Goal: Task Accomplishment & Management: Use online tool/utility

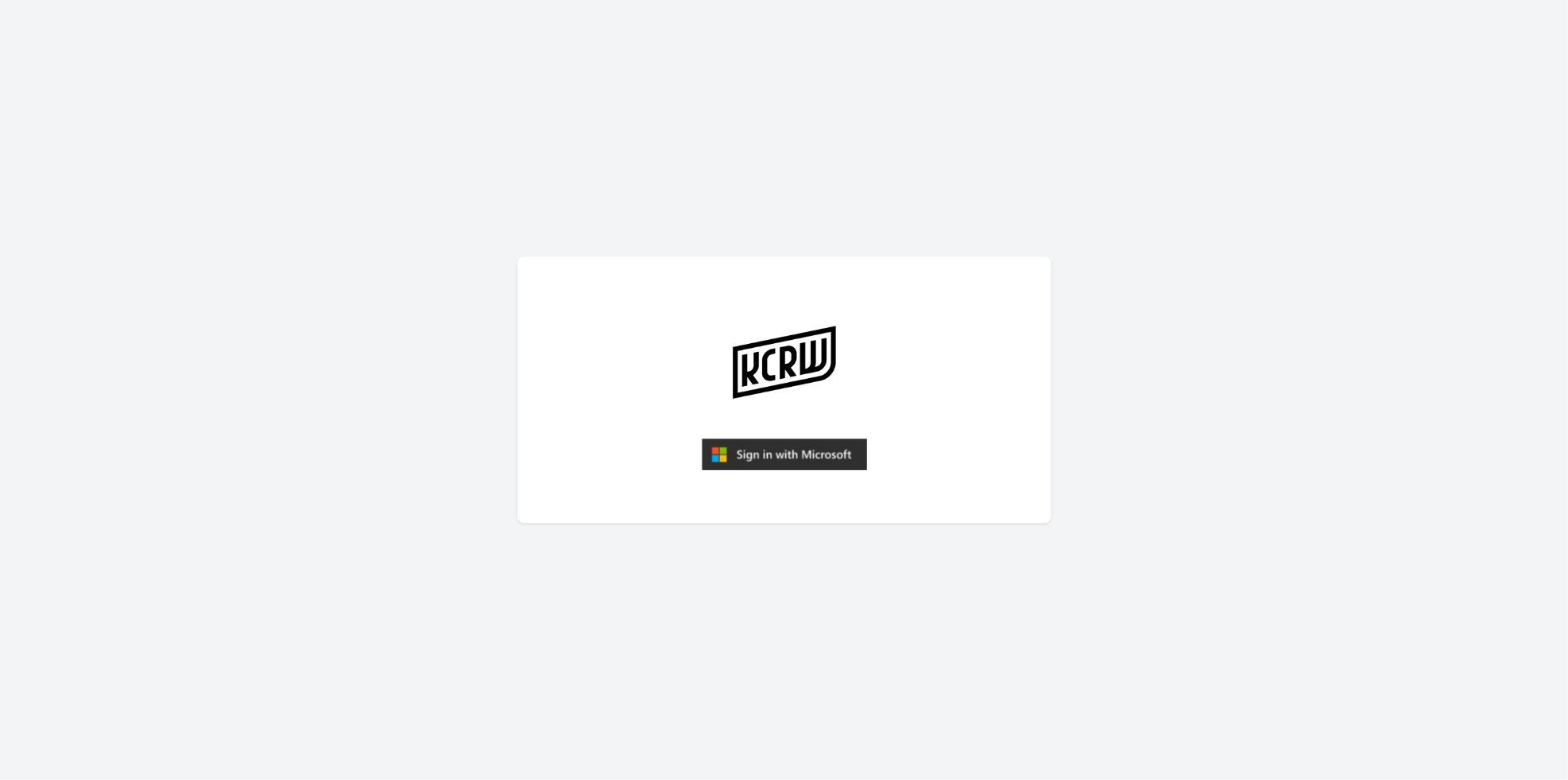
click at [736, 448] on img "submit" at bounding box center [784, 454] width 165 height 32
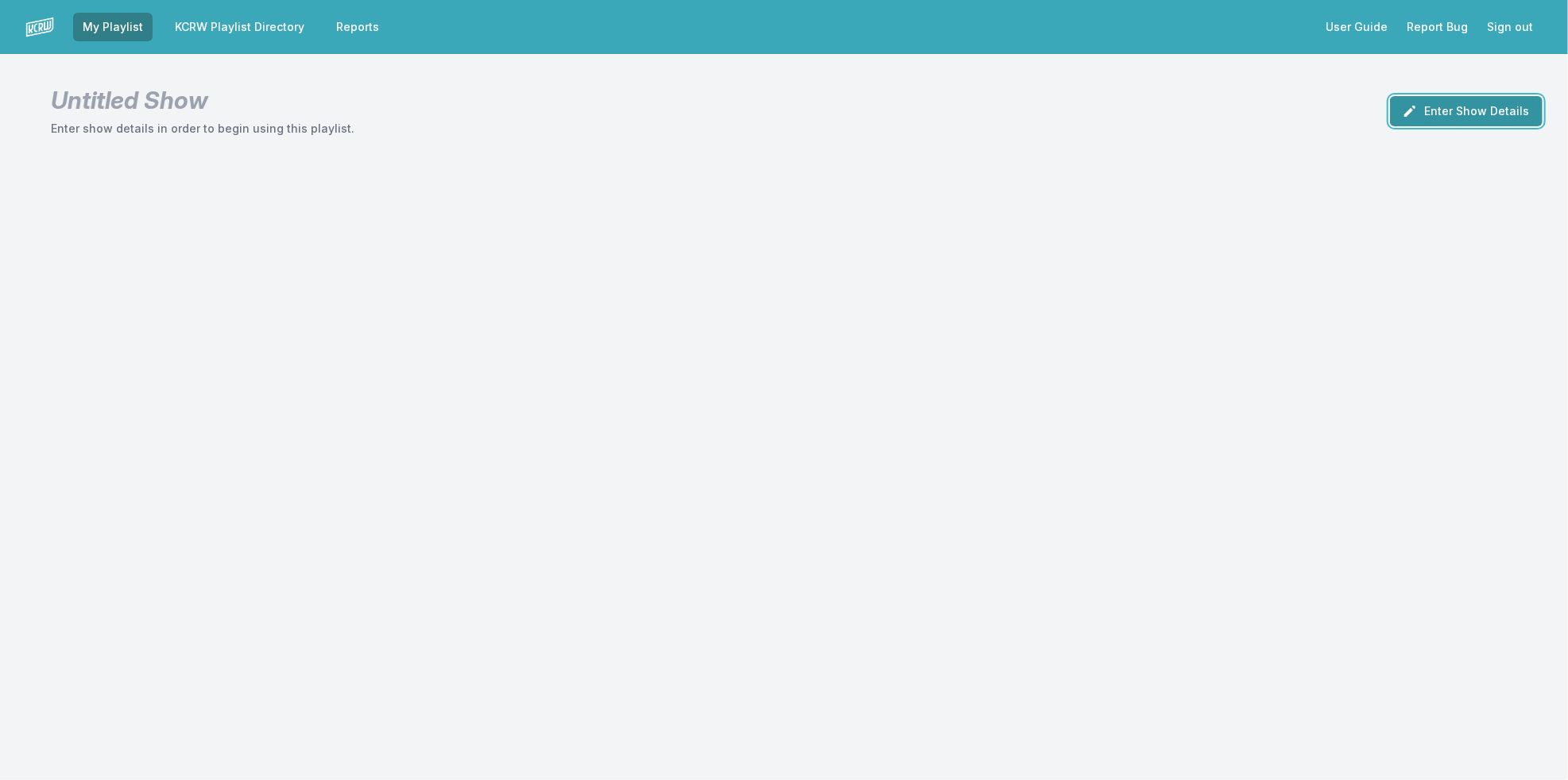
click at [1439, 116] on button "Enter Show Details" at bounding box center [1466, 111] width 153 height 30
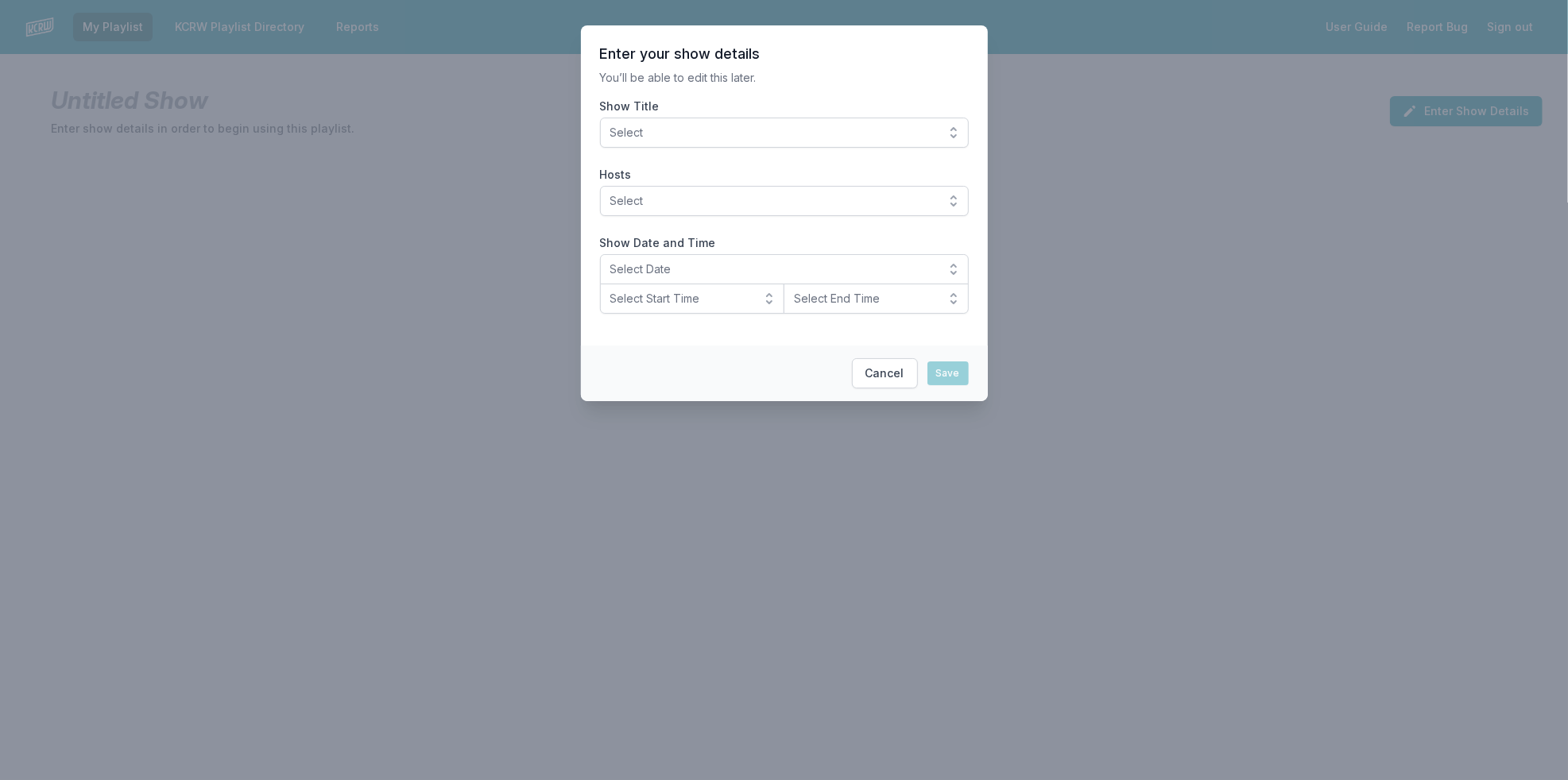
click at [718, 129] on span "Select" at bounding box center [773, 132] width 325 height 16
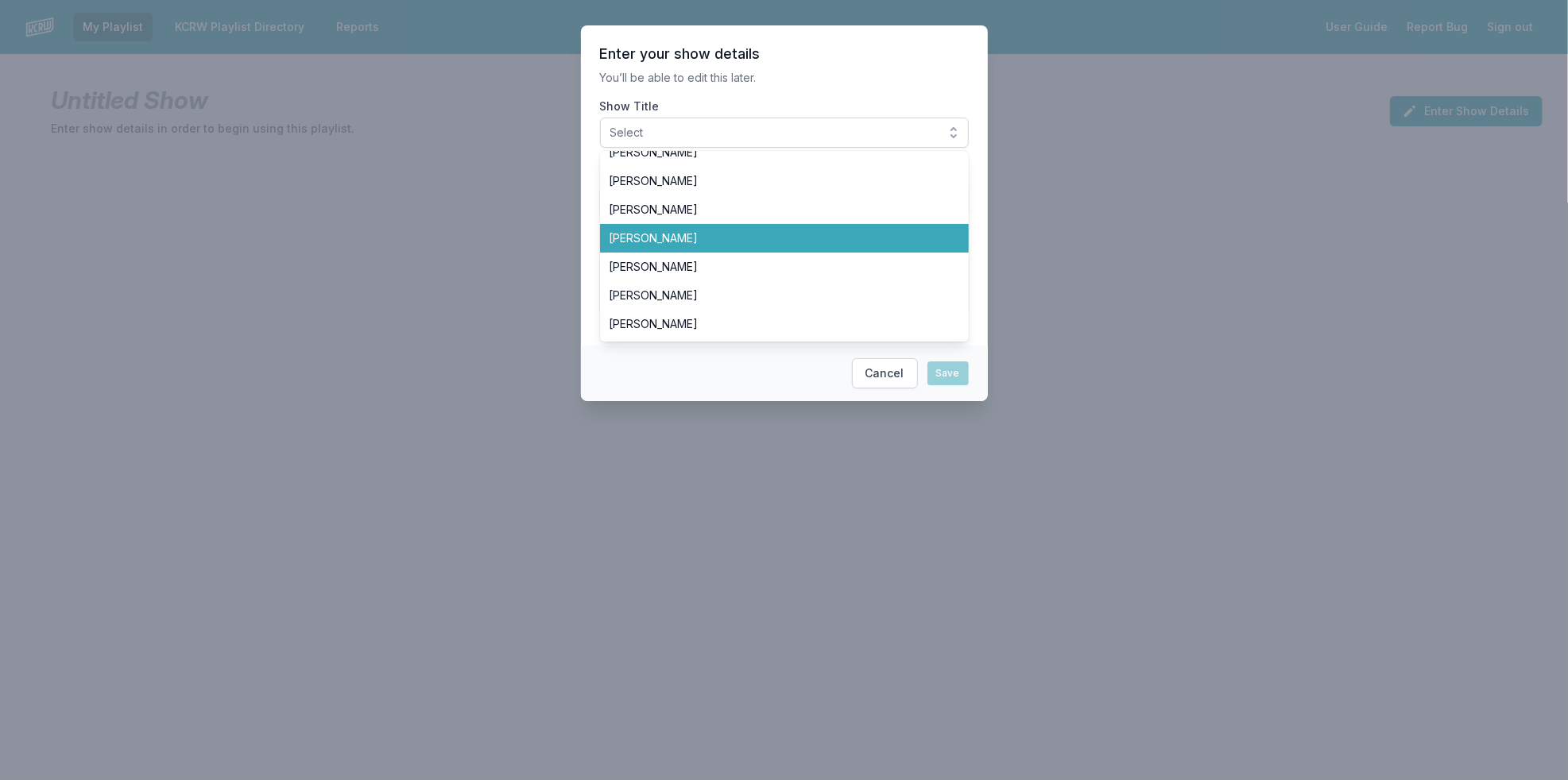
scroll to position [265, 0]
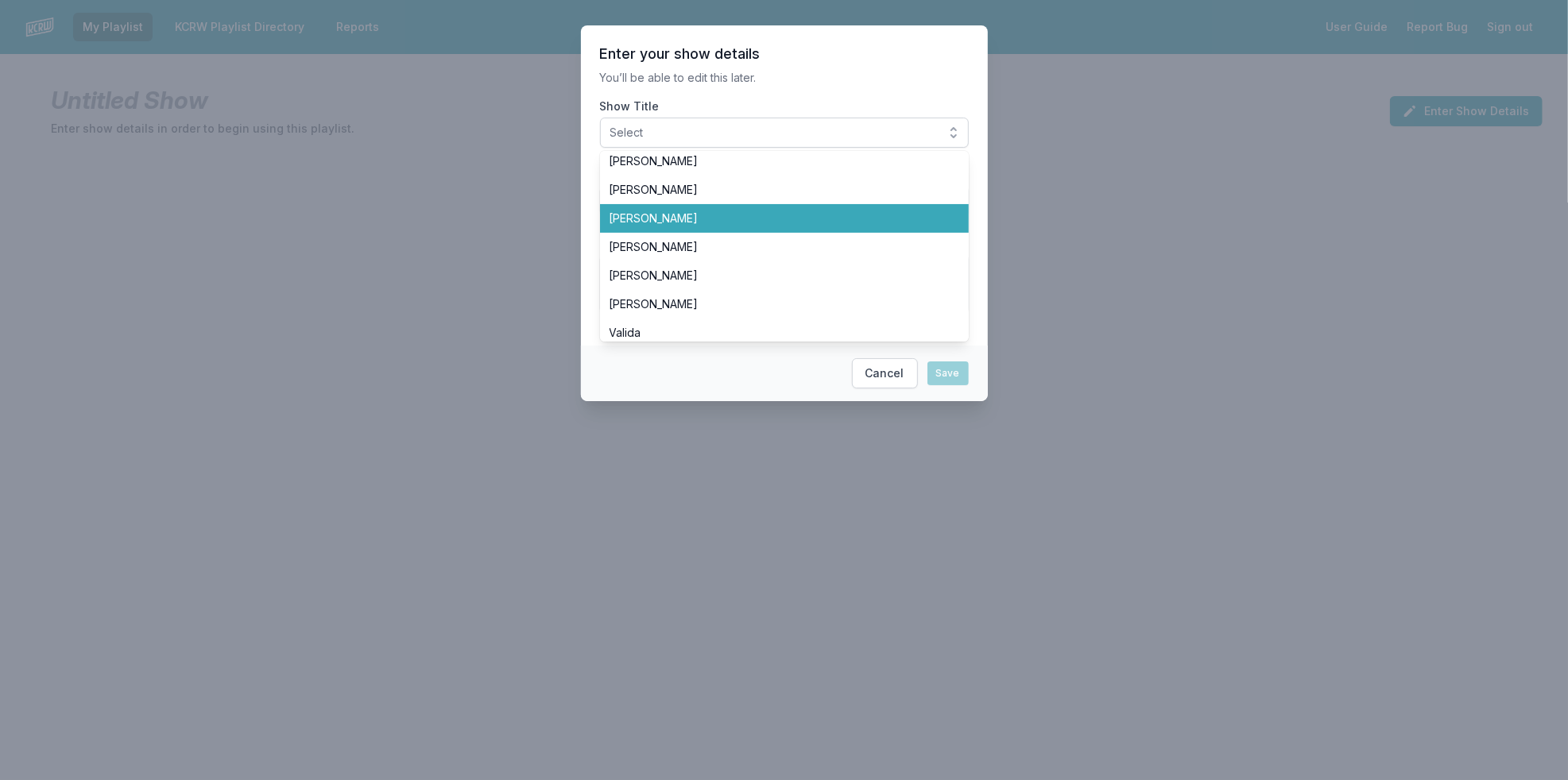
click at [801, 218] on span "[PERSON_NAME]" at bounding box center [775, 218] width 331 height 16
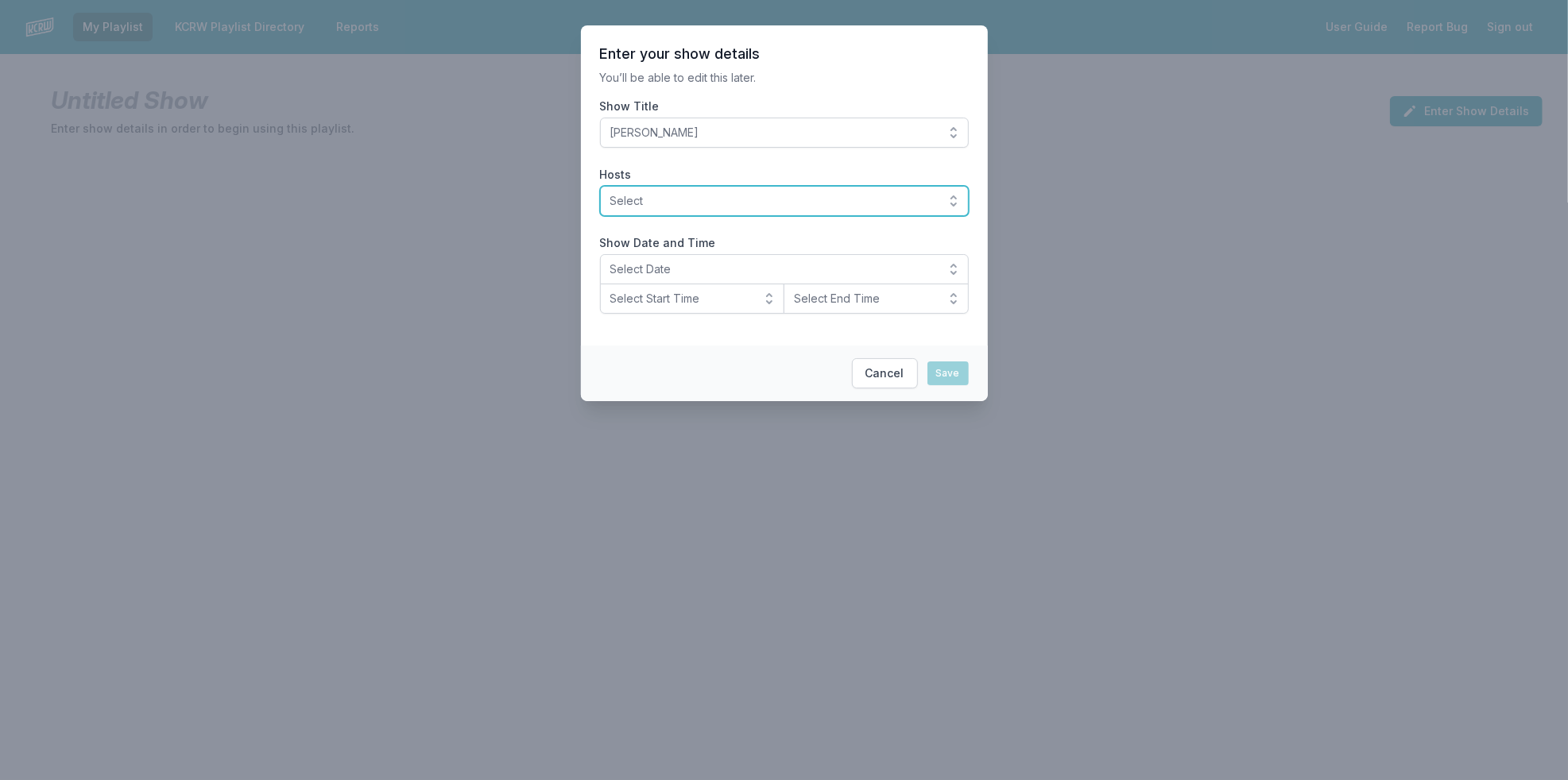
click at [898, 209] on button "Select" at bounding box center [783, 200] width 368 height 30
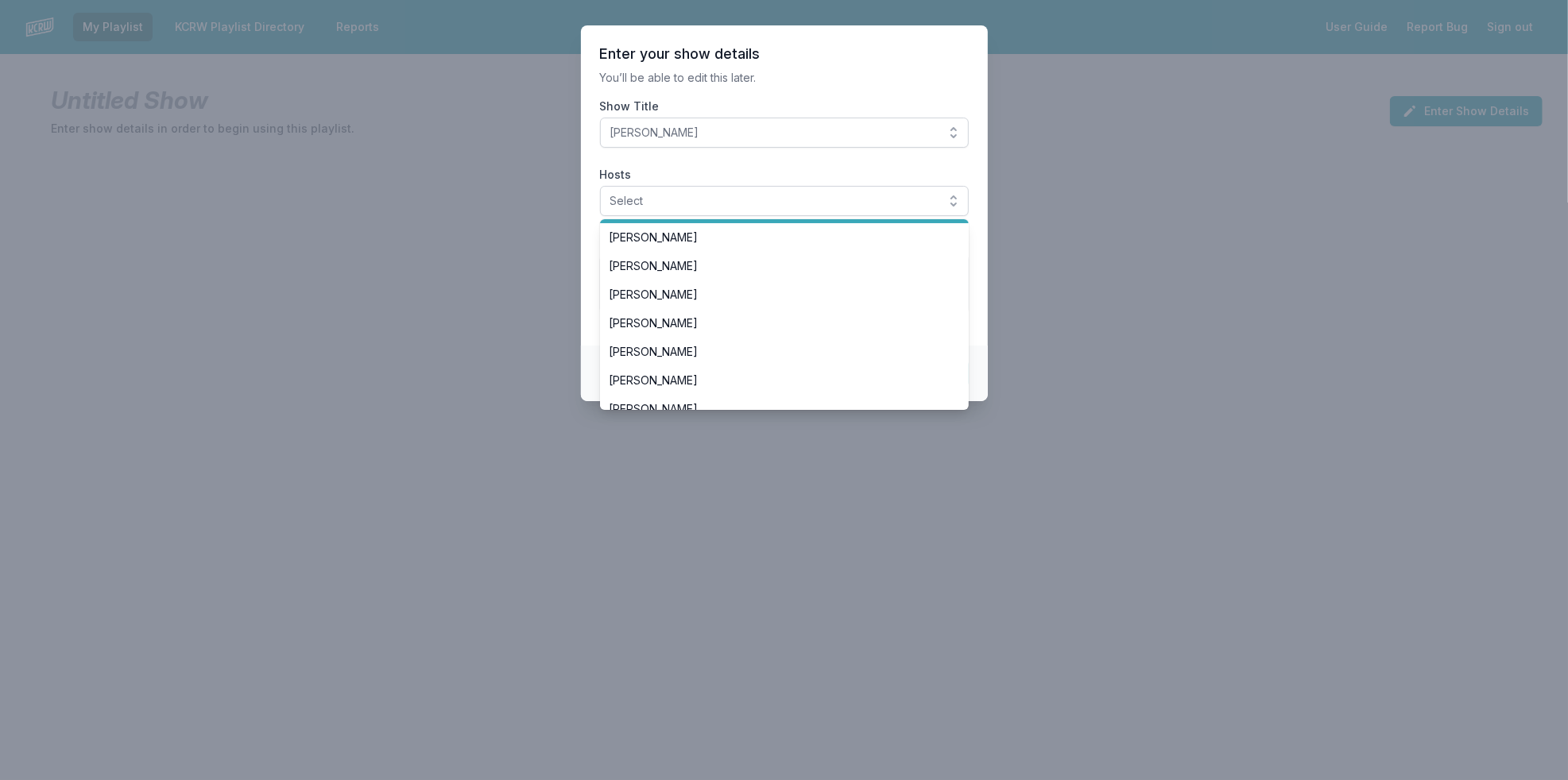
scroll to position [176, 0]
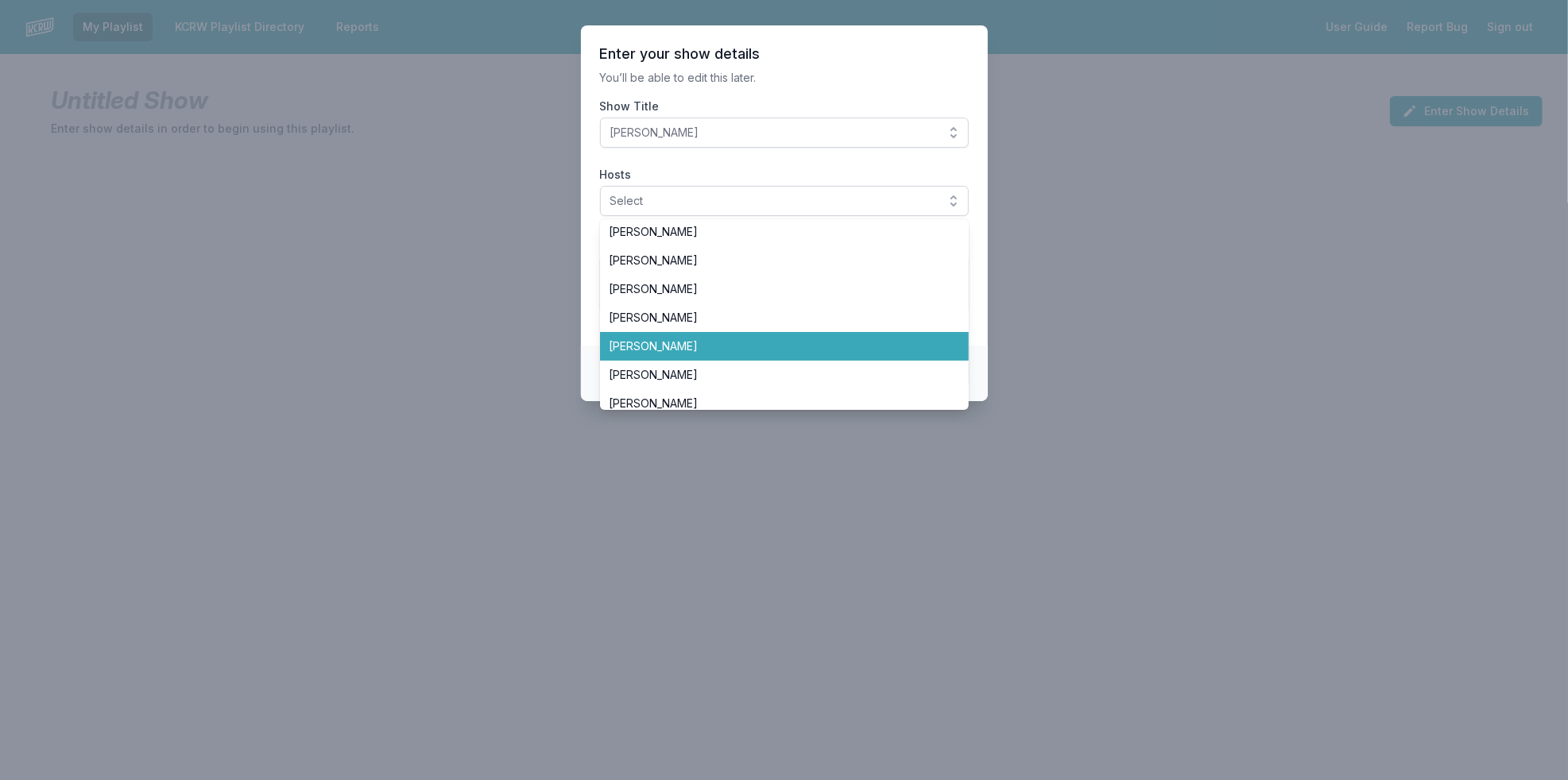
click at [846, 346] on span "[PERSON_NAME]" at bounding box center [775, 346] width 331 height 16
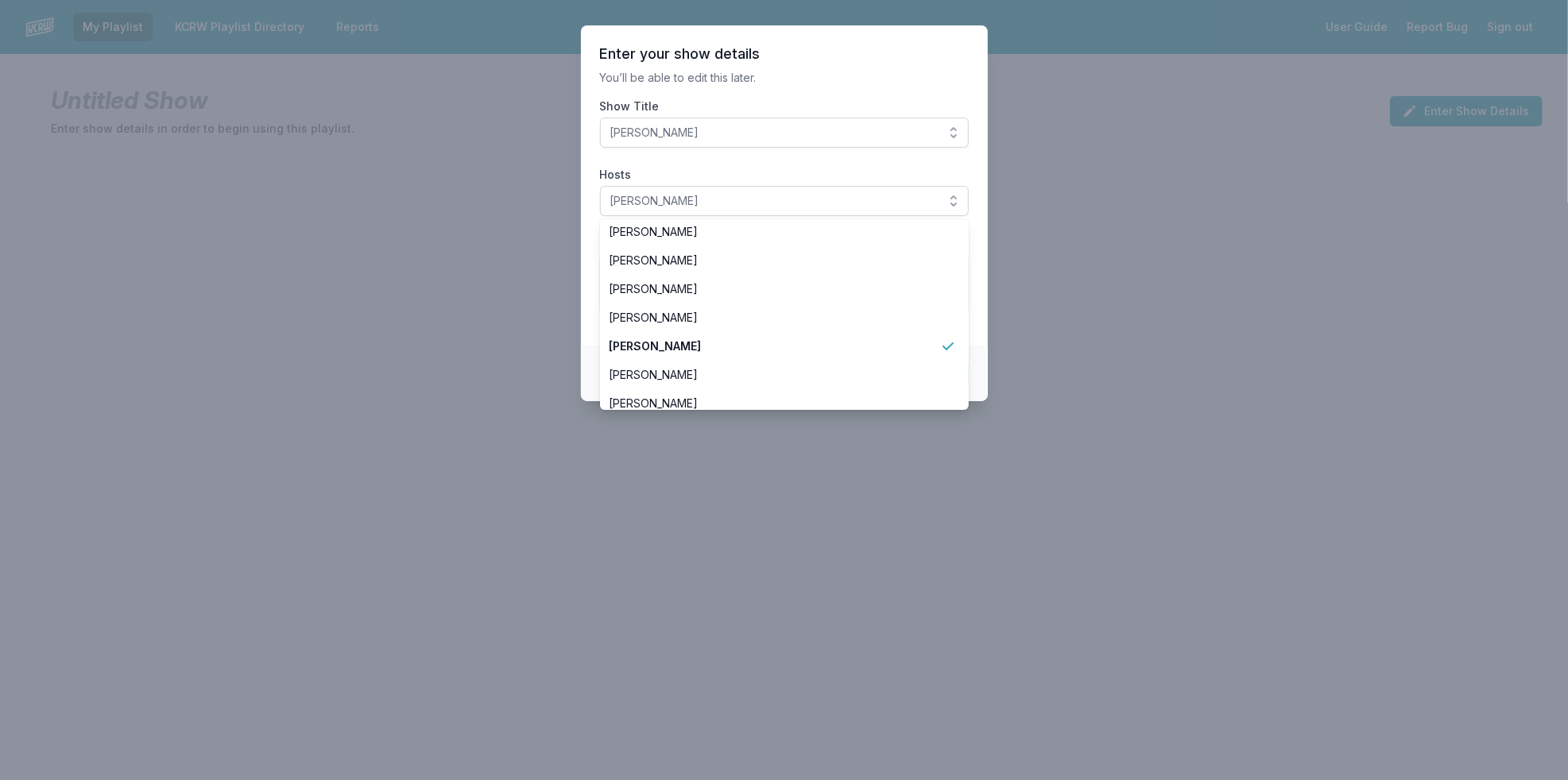
click at [842, 75] on p "You’ll be able to edit this later." at bounding box center [783, 77] width 368 height 16
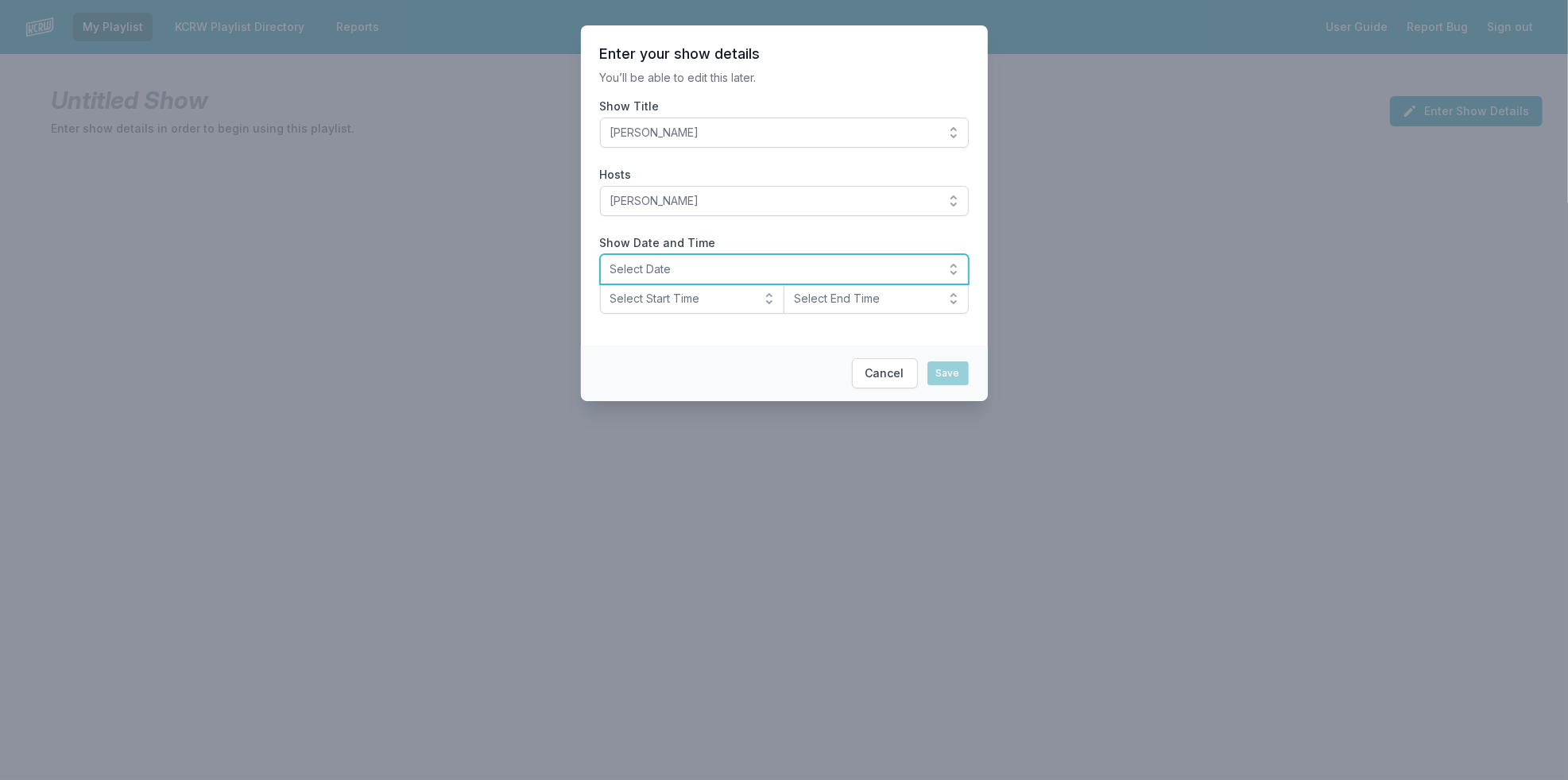
click at [830, 272] on span "Select Date" at bounding box center [773, 268] width 325 height 16
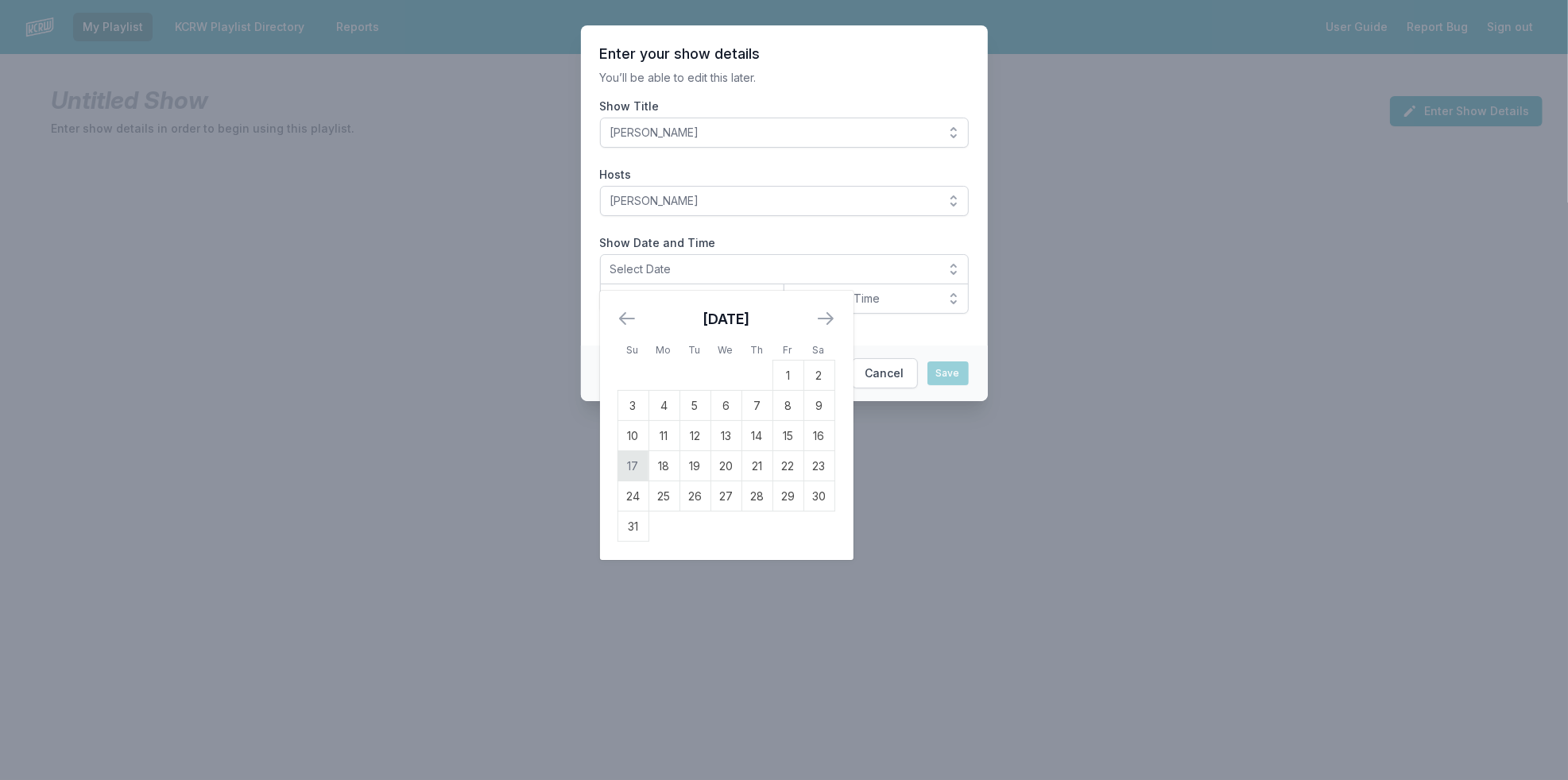
click at [630, 463] on td "17" at bounding box center [632, 466] width 31 height 30
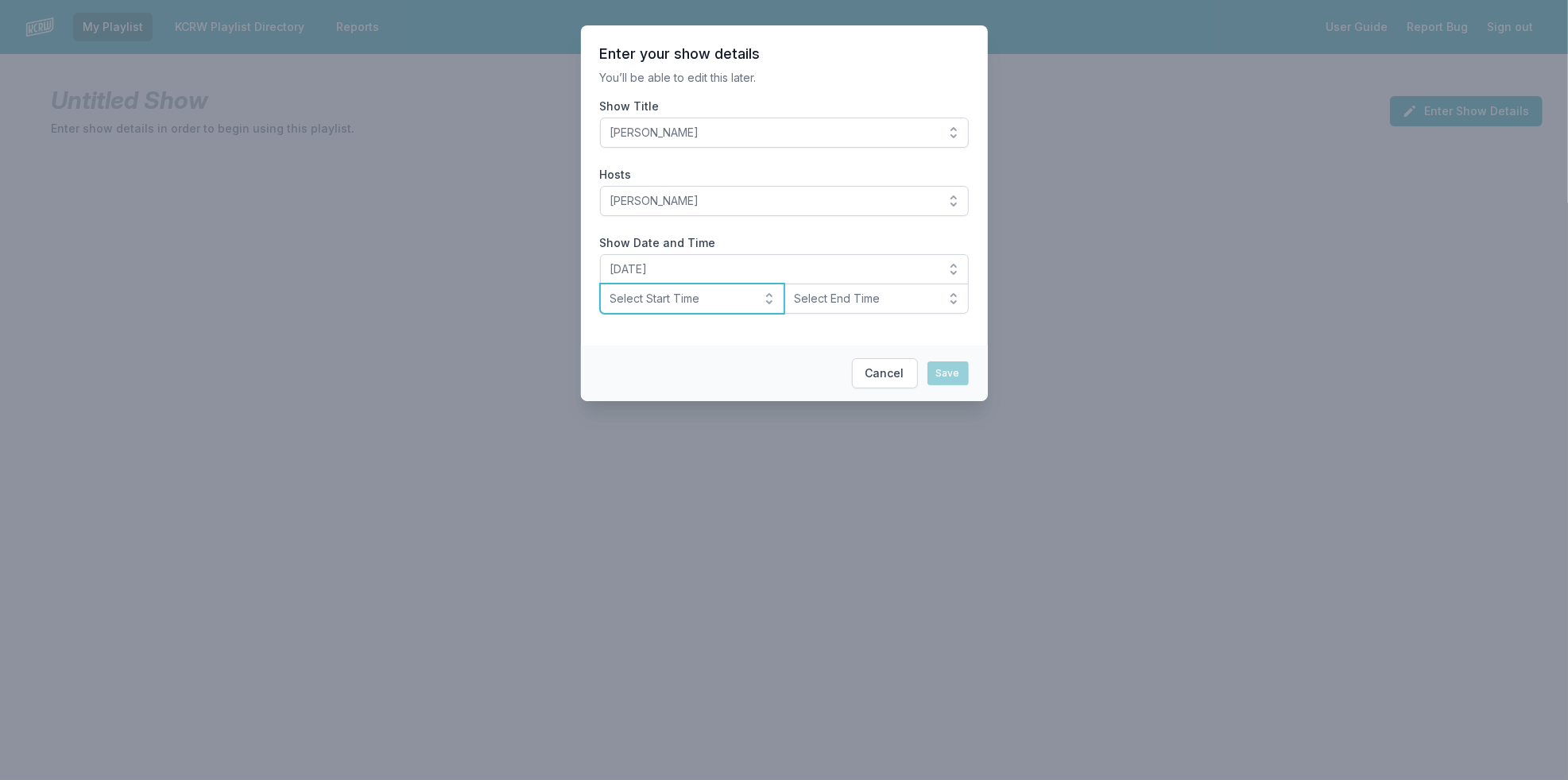
click at [648, 294] on span "Select Start Time" at bounding box center [681, 298] width 143 height 16
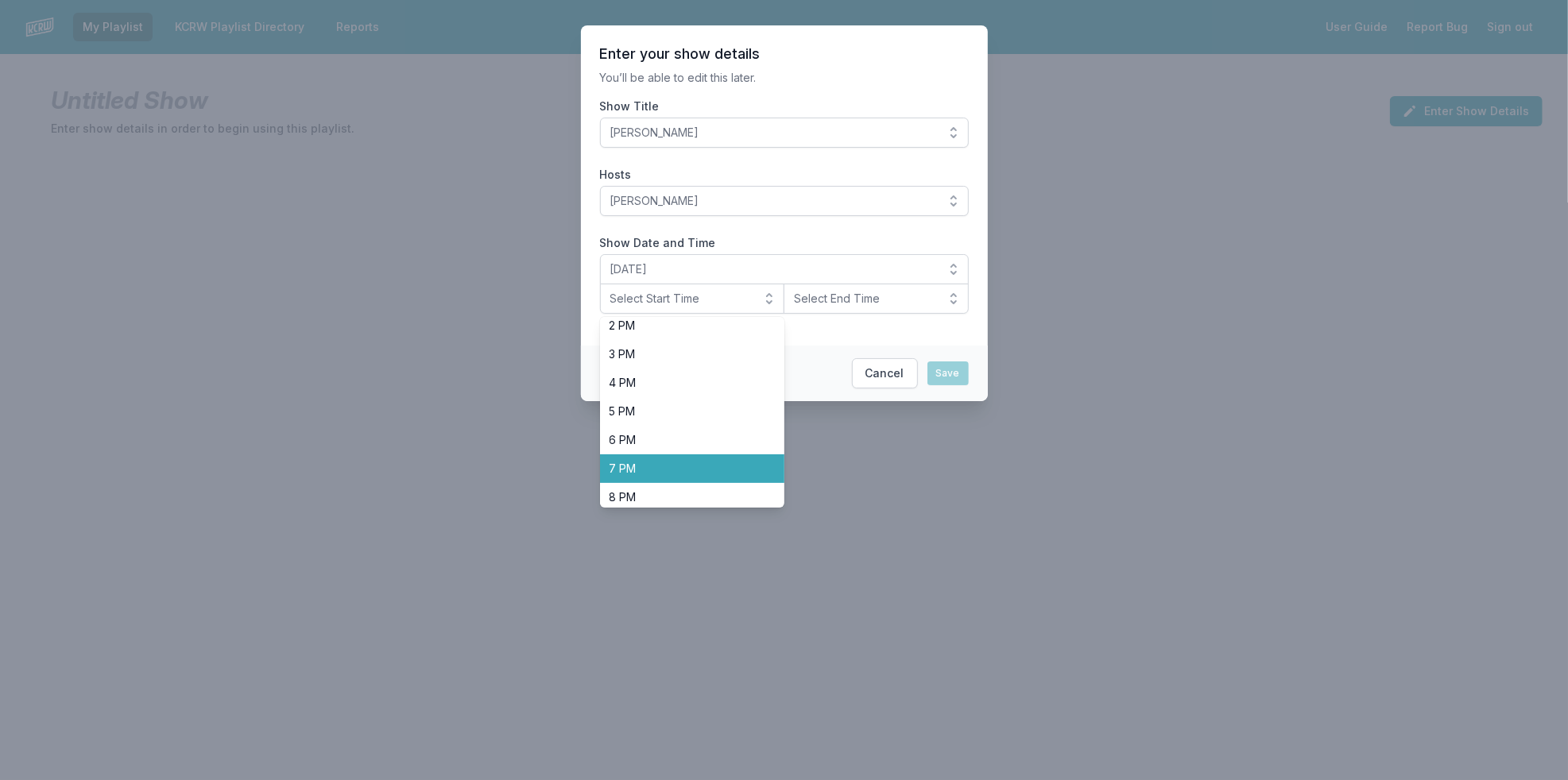
scroll to position [441, 0]
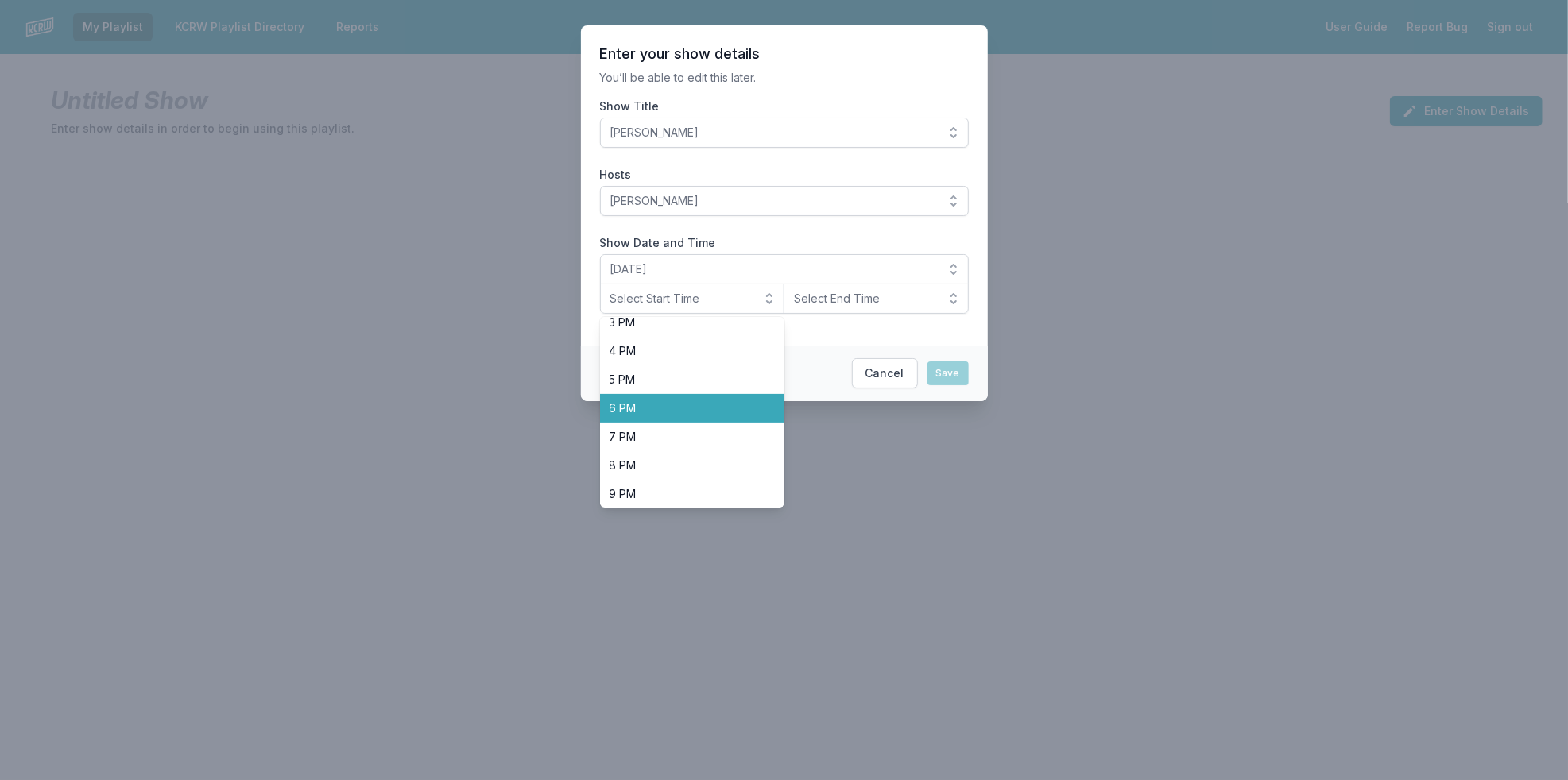
drag, startPoint x: 711, startPoint y: 409, endPoint x: 722, endPoint y: 405, distance: 11.7
click at [712, 409] on span "6 PM" at bounding box center [683, 408] width 147 height 16
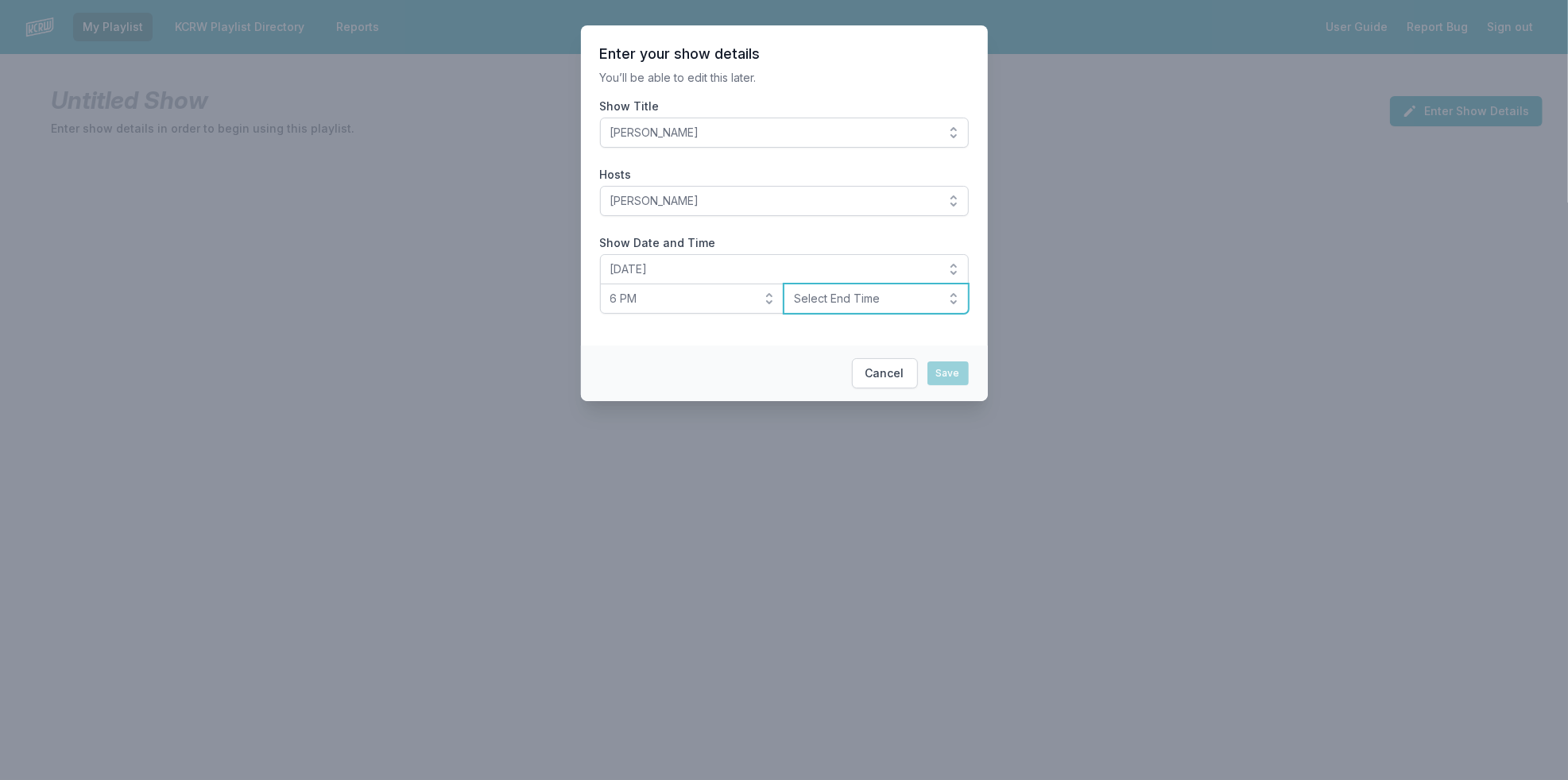
drag, startPoint x: 850, startPoint y: 289, endPoint x: 851, endPoint y: 299, distance: 10.0
click at [851, 293] on button "Select End Time" at bounding box center [875, 298] width 186 height 30
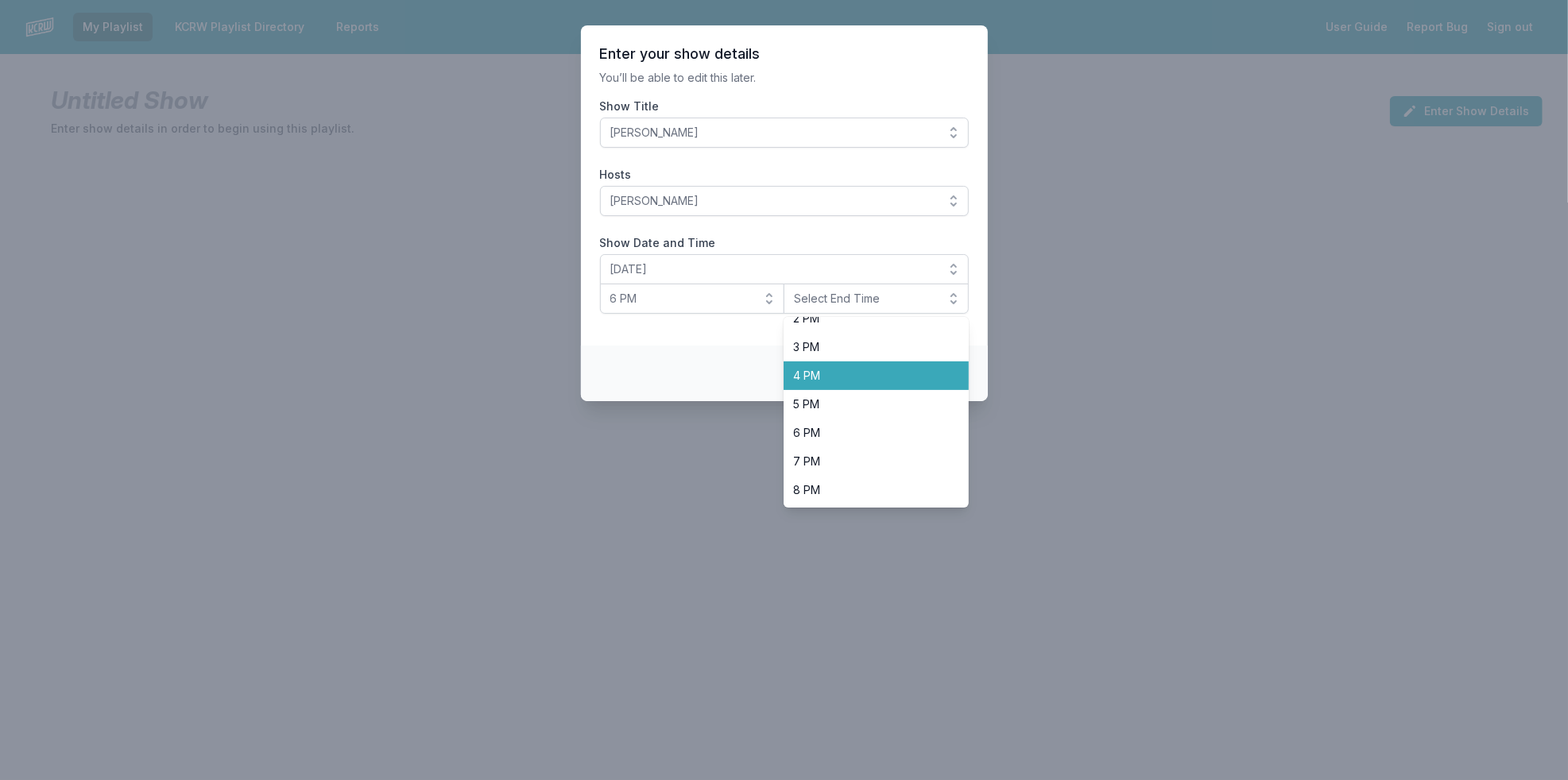
scroll to position [501, 0]
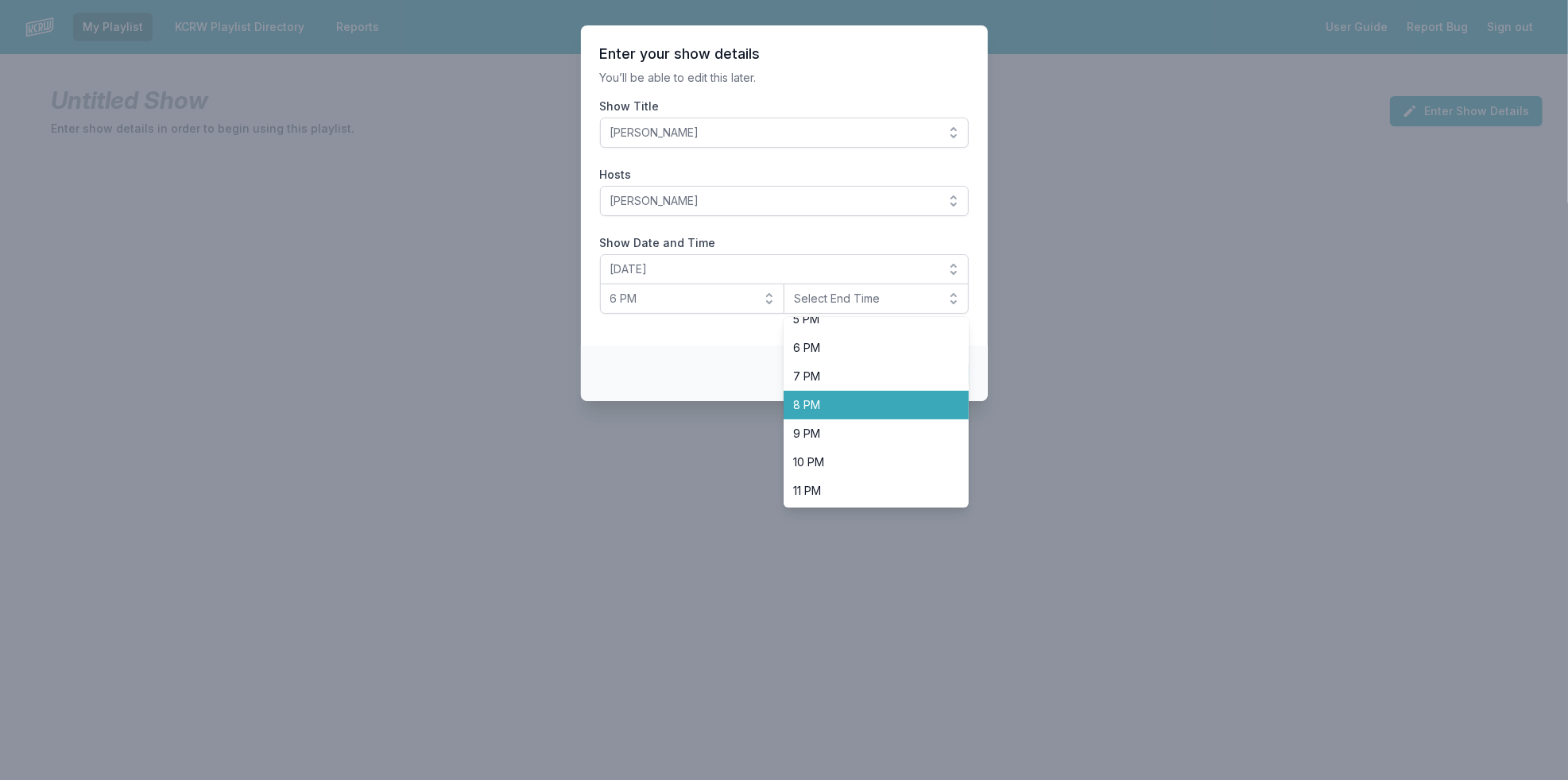
click at [860, 404] on span "8 PM" at bounding box center [867, 404] width 147 height 16
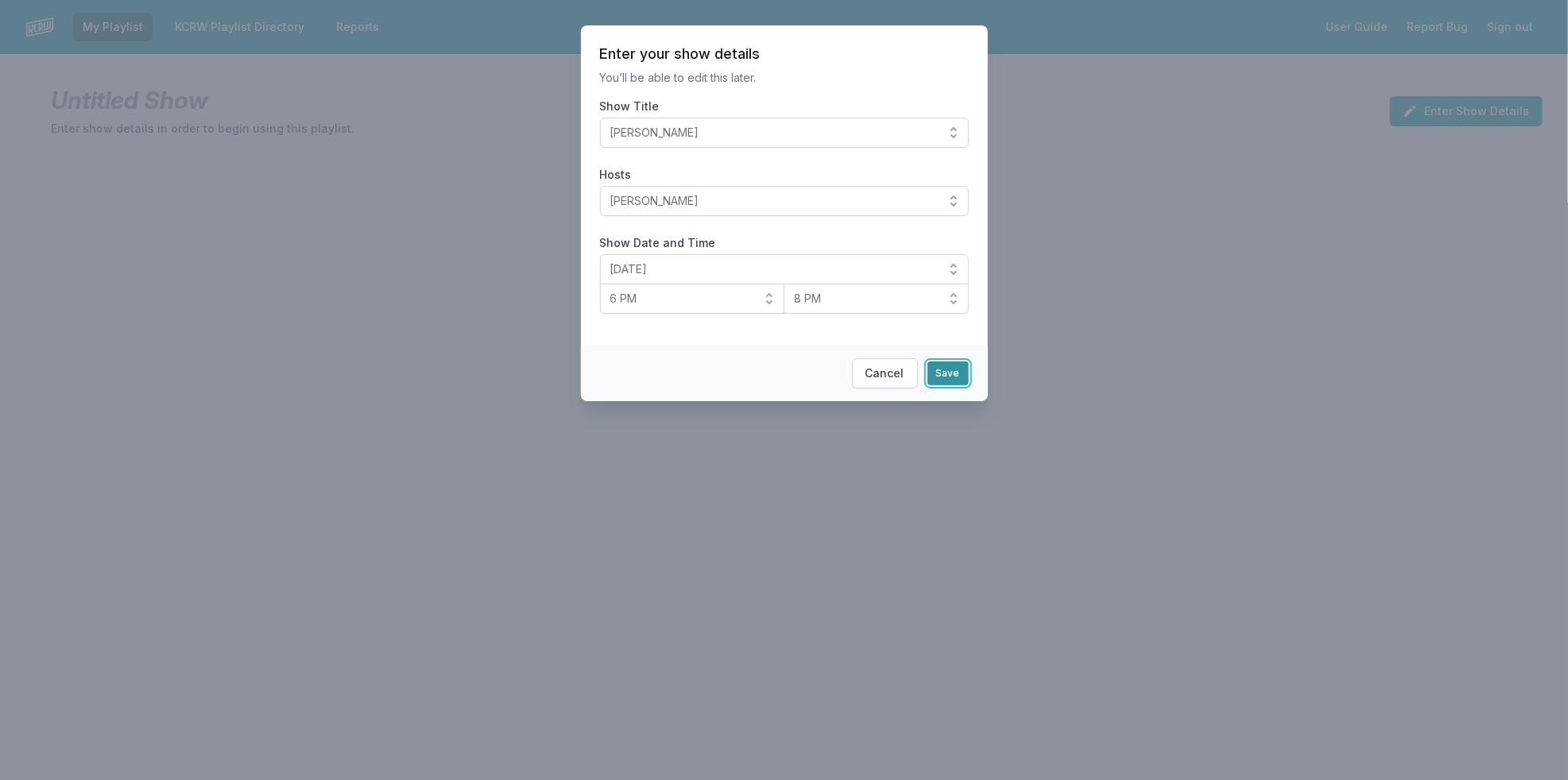
click at [944, 372] on button "Save" at bounding box center [948, 374] width 41 height 24
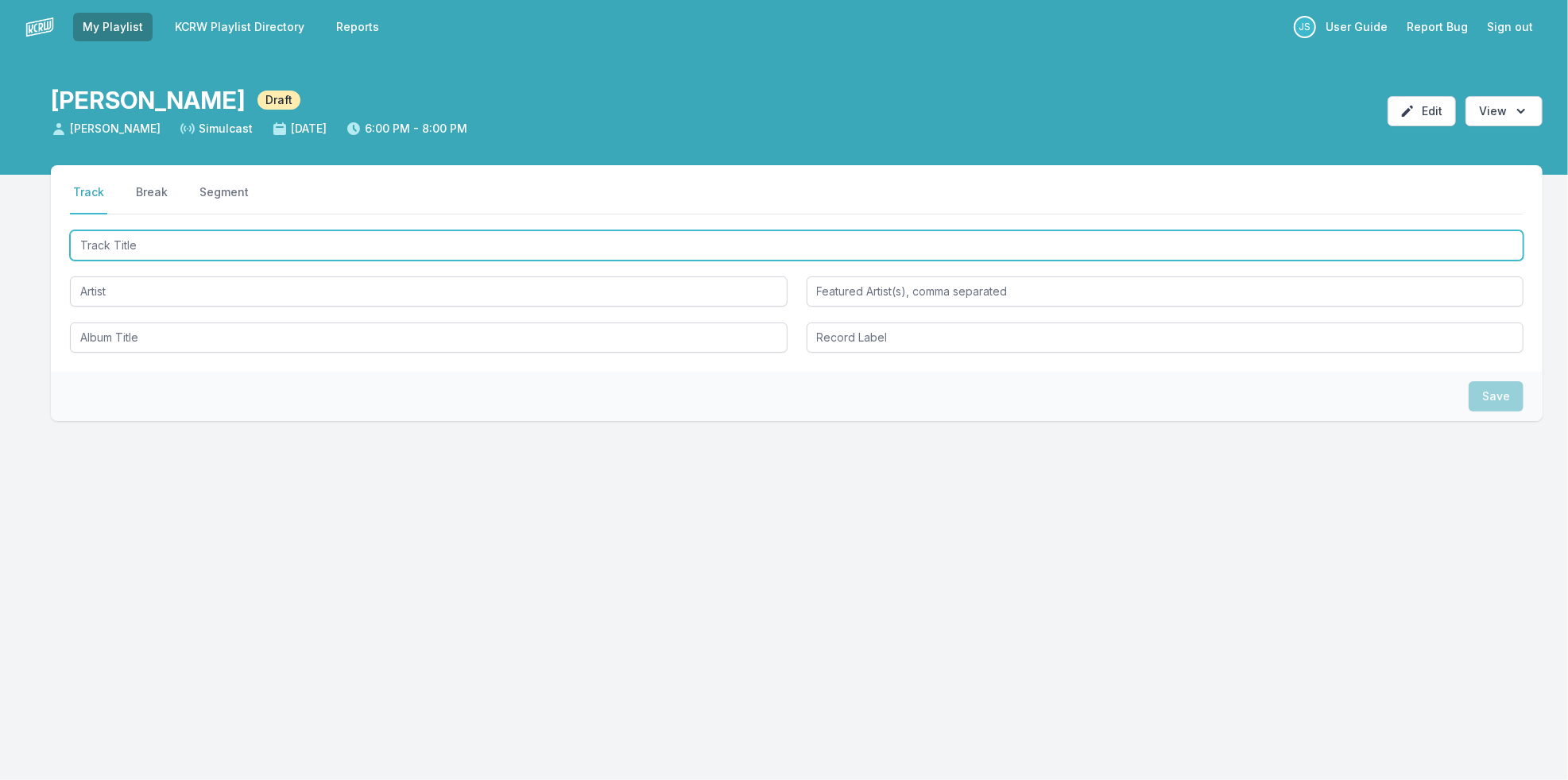
click at [186, 248] on input "Track Title" at bounding box center [796, 245] width 1453 height 30
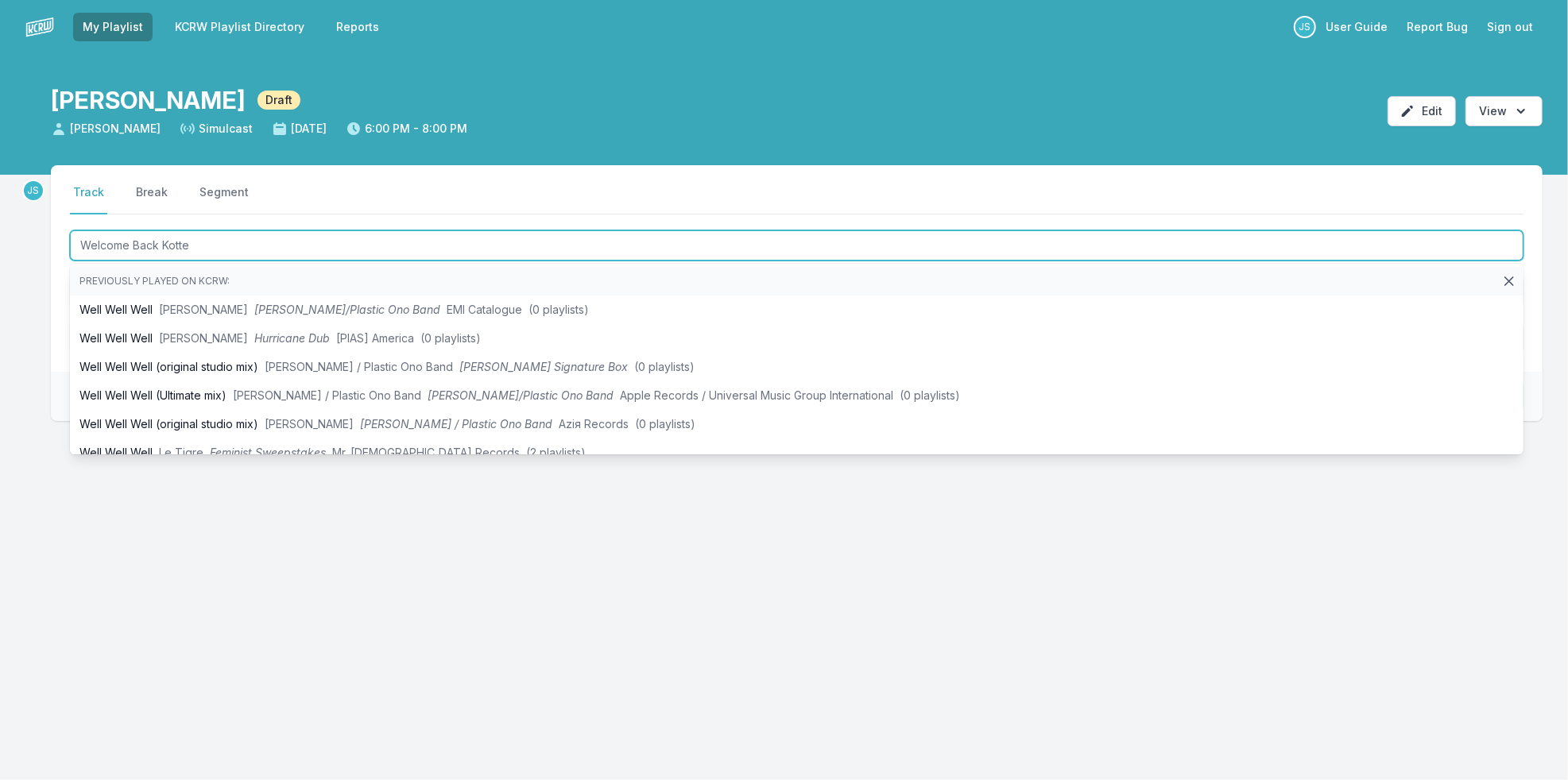
type input "Welcome Back Kotter"
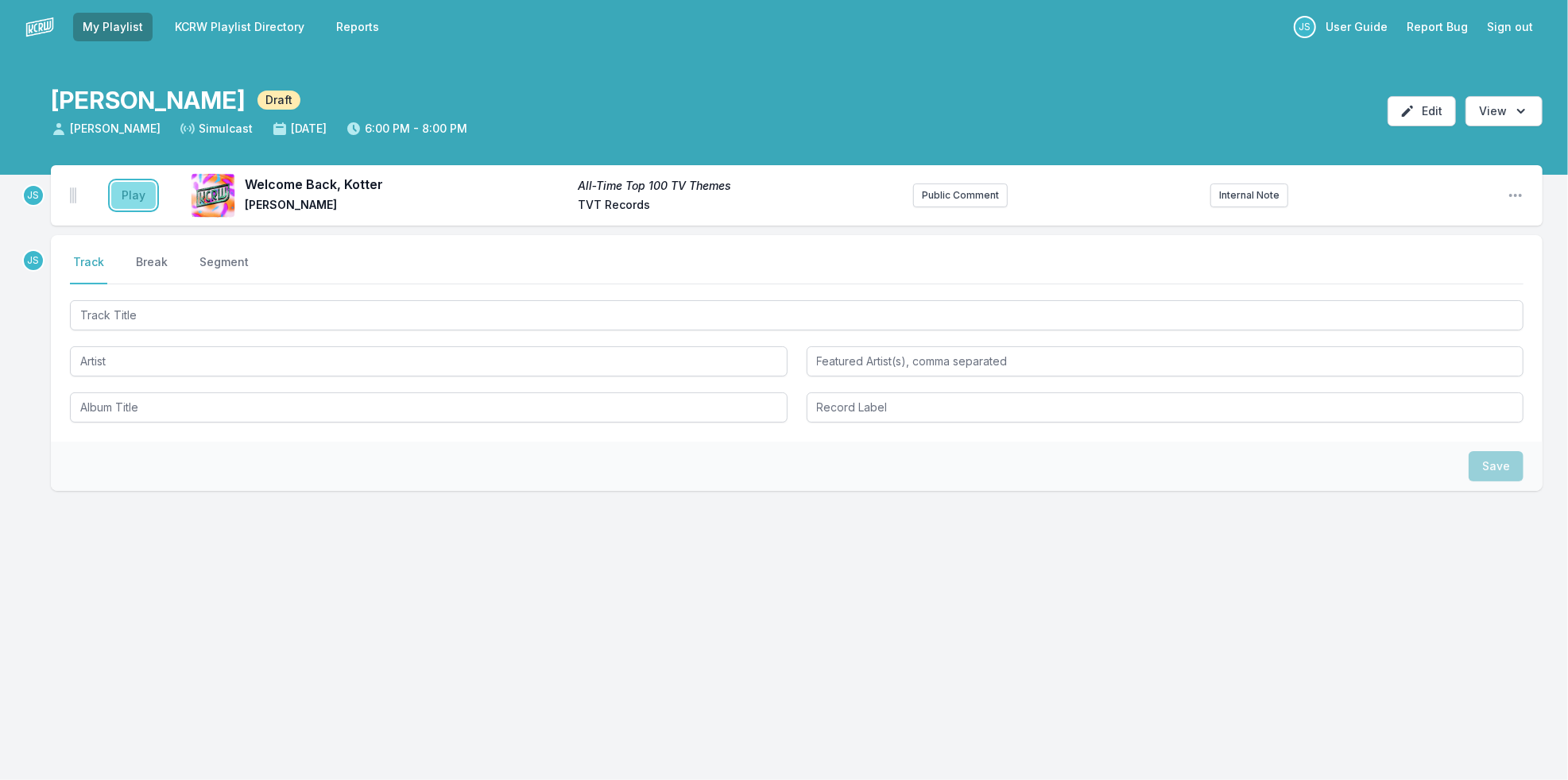
click at [144, 197] on button "Play" at bounding box center [133, 195] width 45 height 27
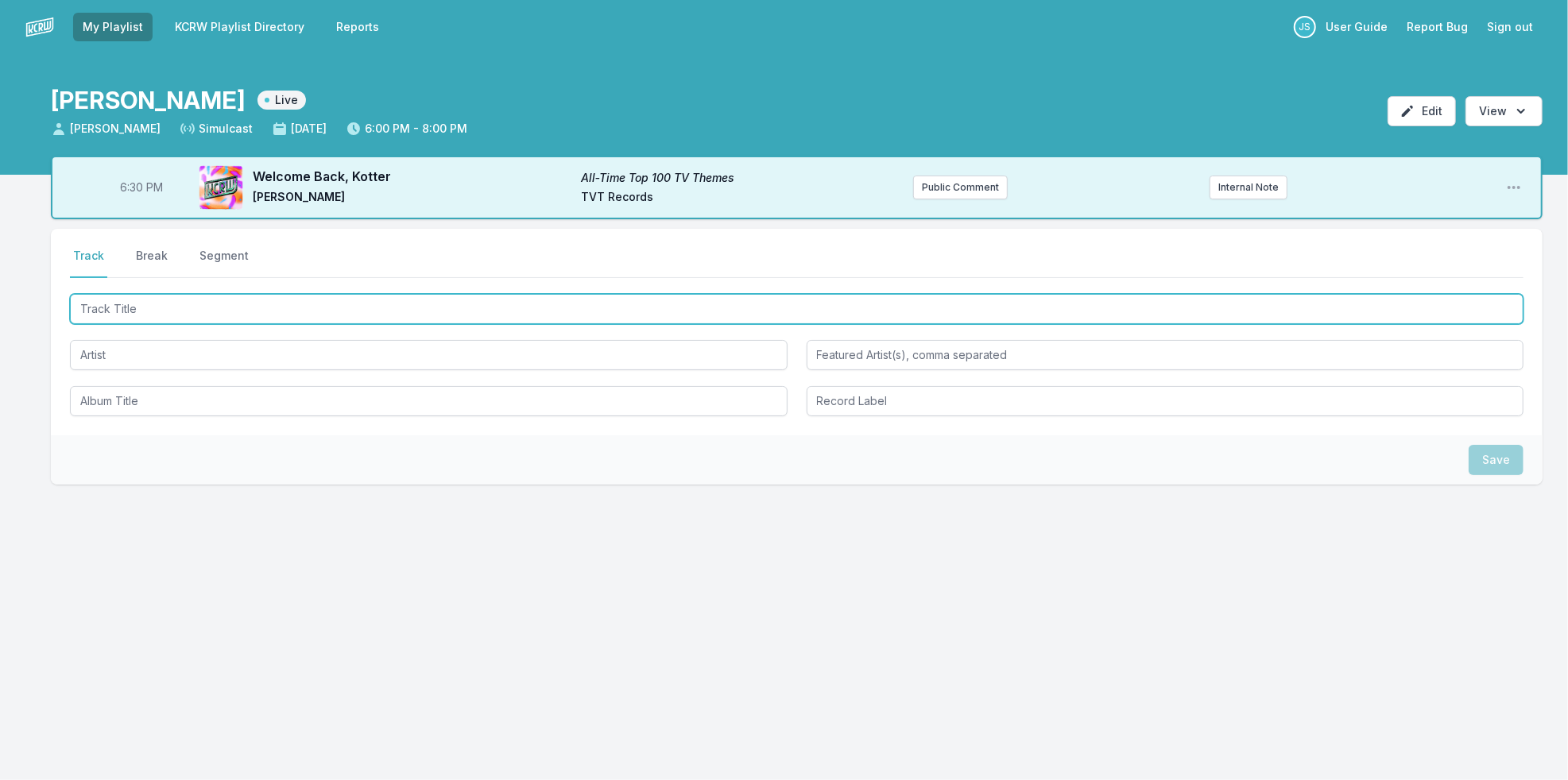
click at [124, 308] on input "Track Title" at bounding box center [796, 308] width 1453 height 30
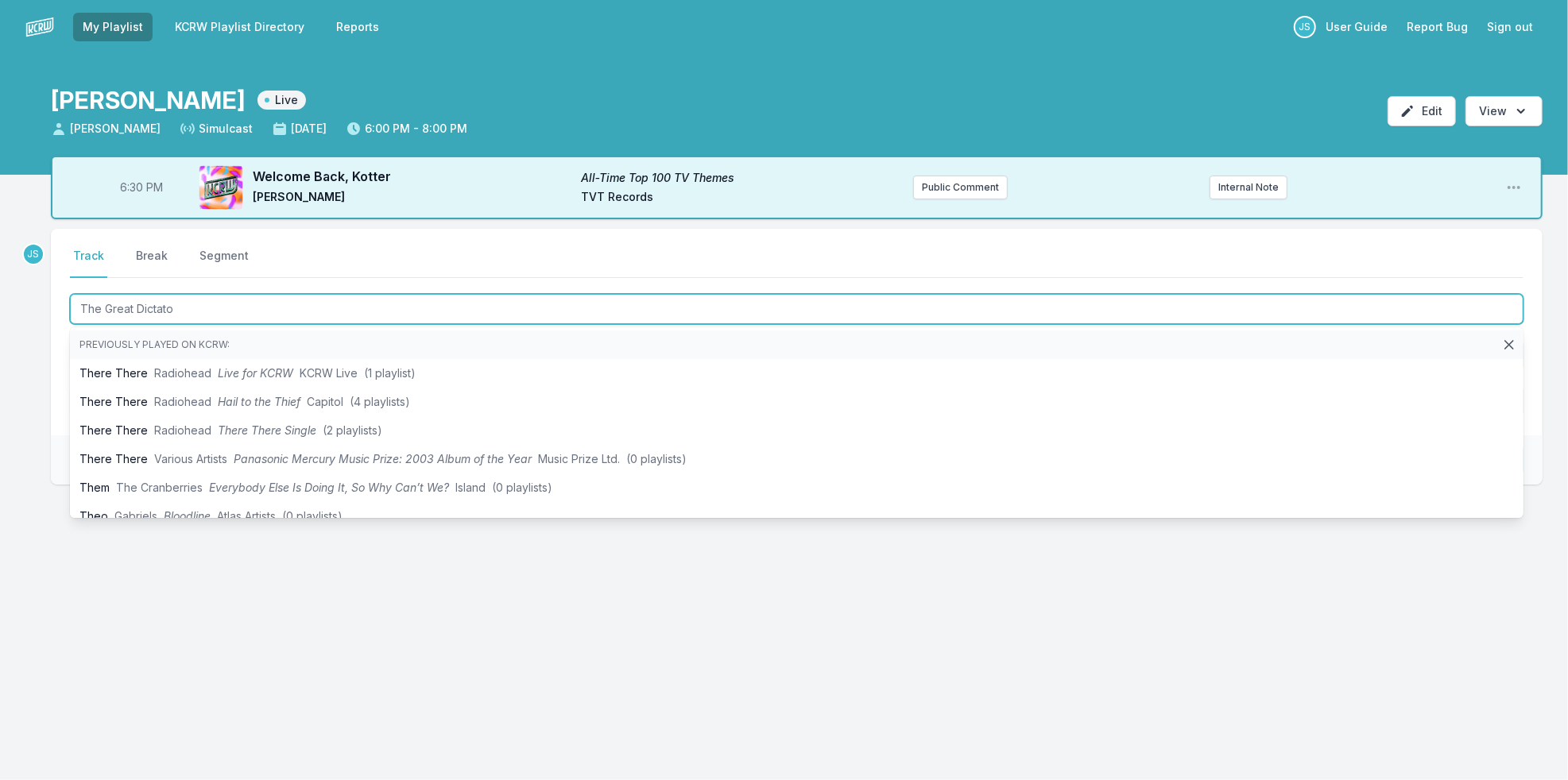
type input "The Great Dictator"
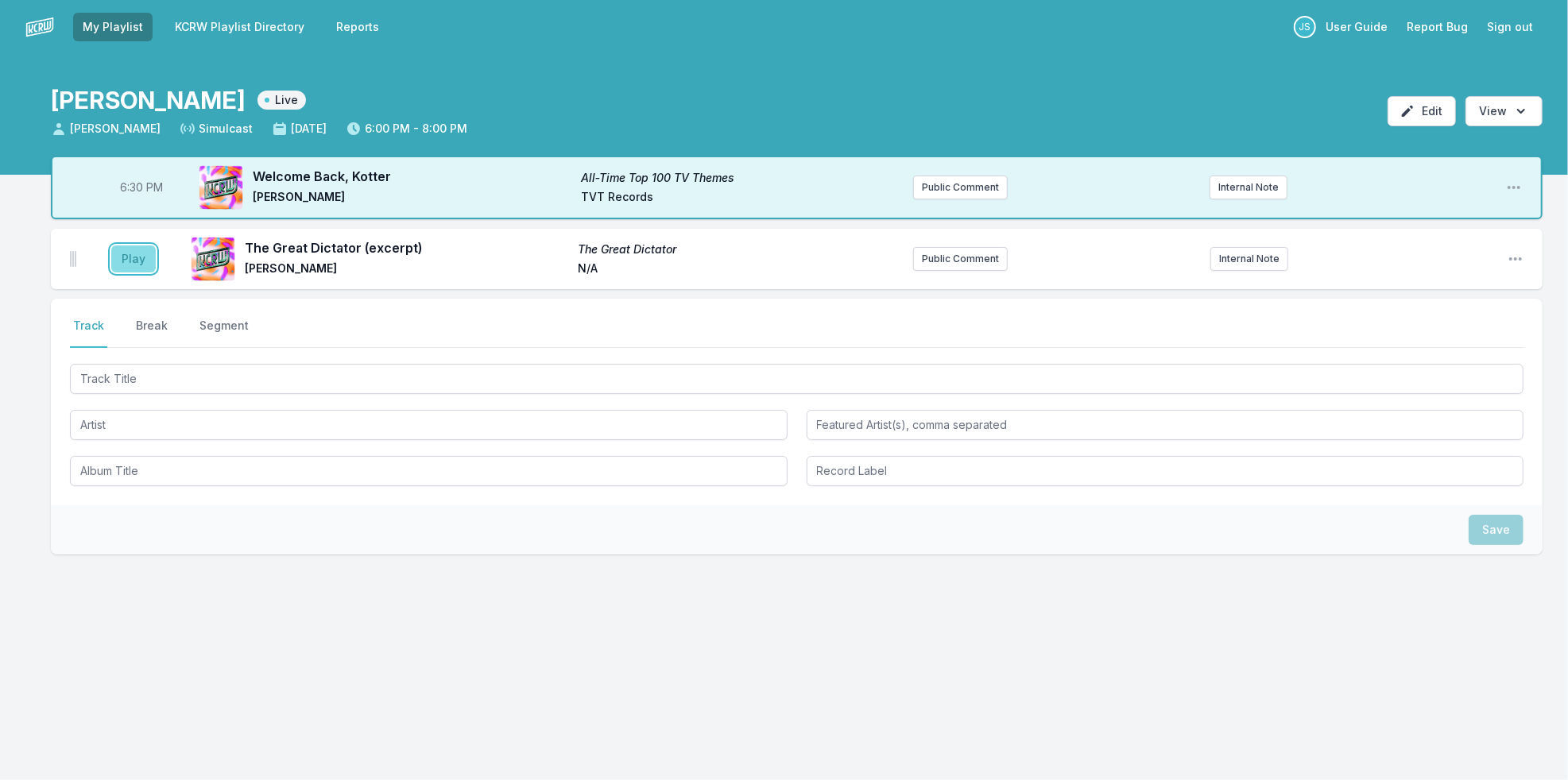
click at [131, 267] on button "Play" at bounding box center [133, 258] width 45 height 27
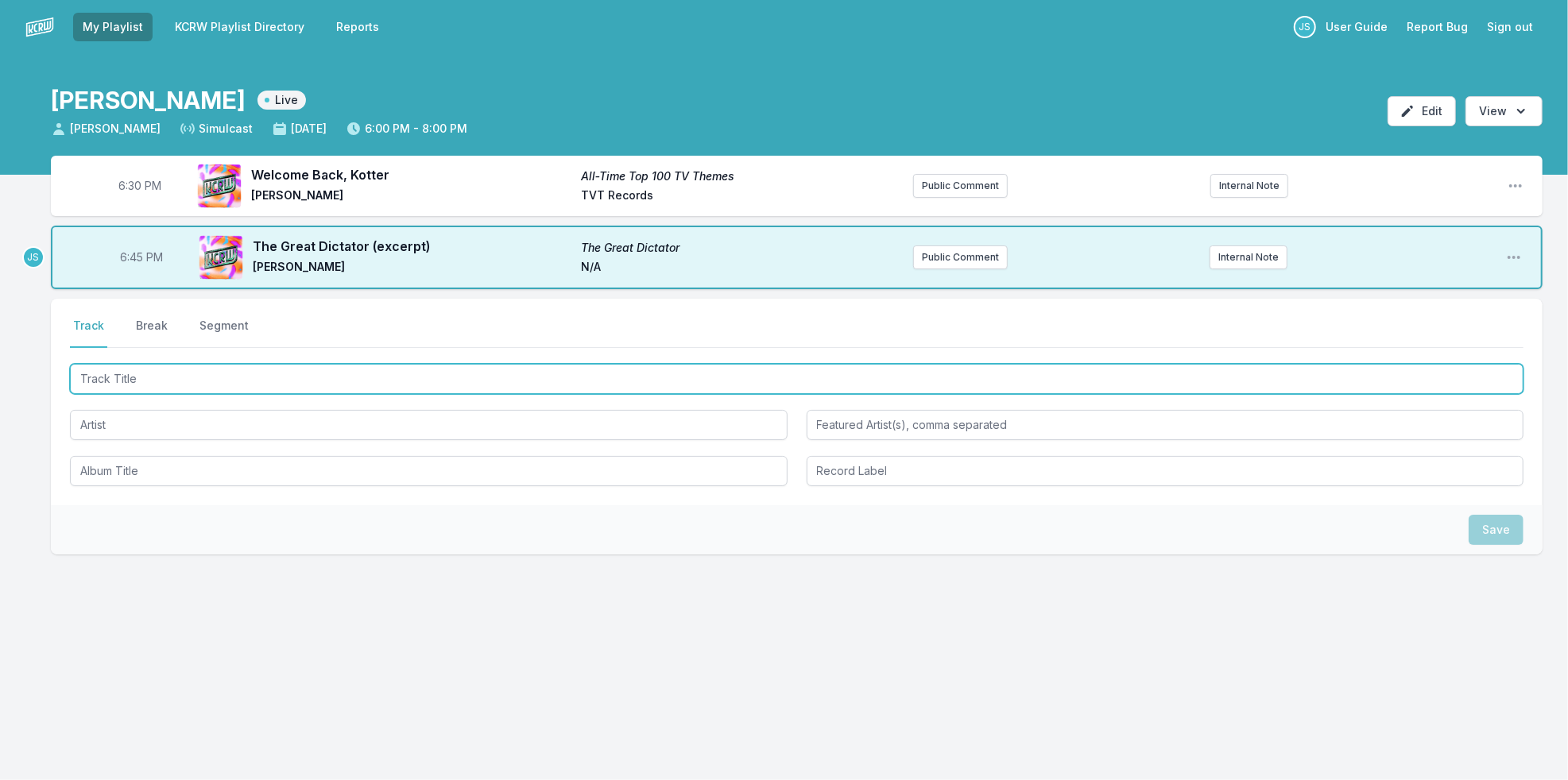
click at [151, 370] on input "Track Title" at bounding box center [796, 378] width 1453 height 30
type input "Satta Mas"
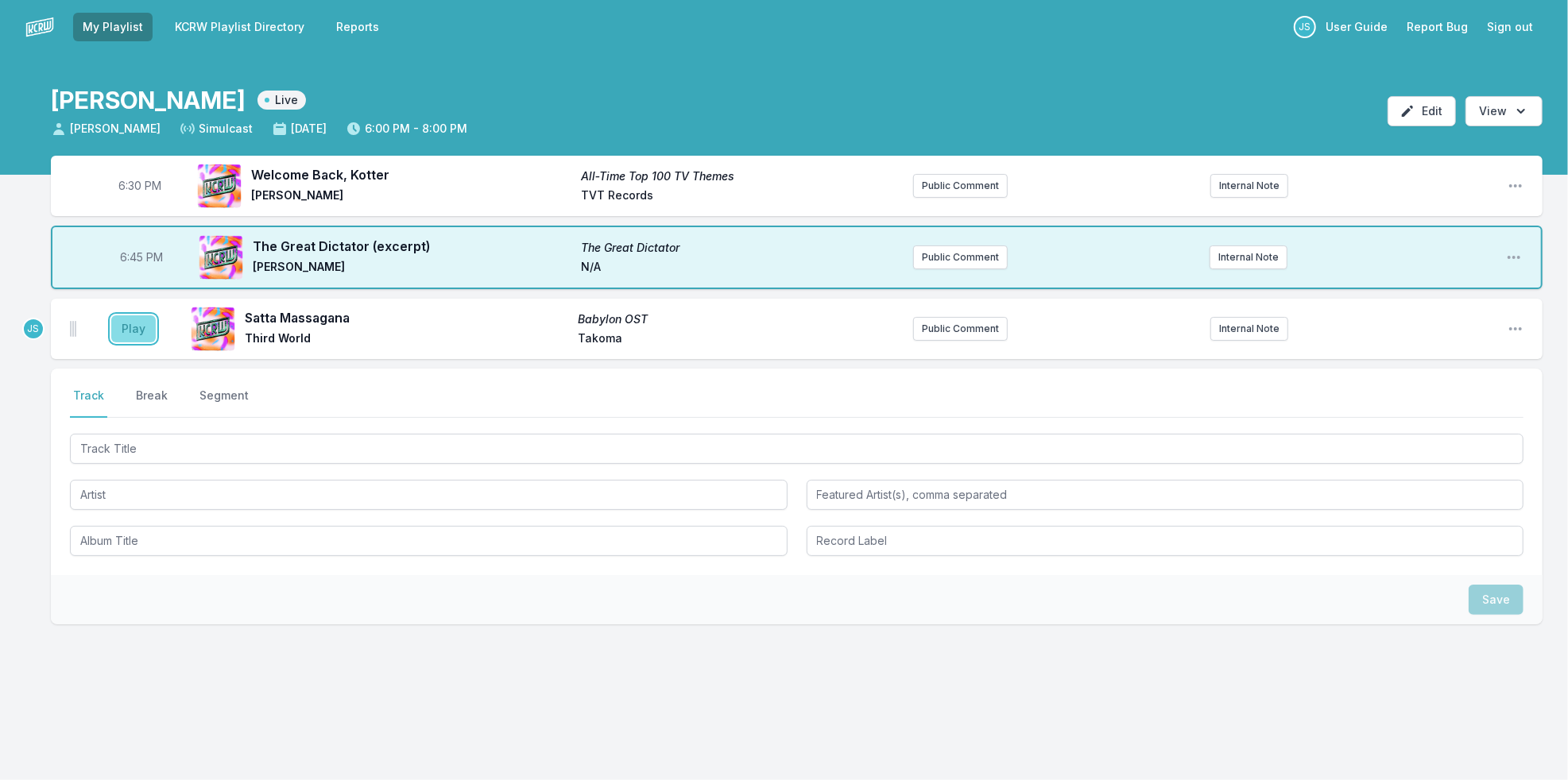
click at [140, 334] on button "Play" at bounding box center [133, 328] width 45 height 27
